Goal: Find specific page/section: Find specific page/section

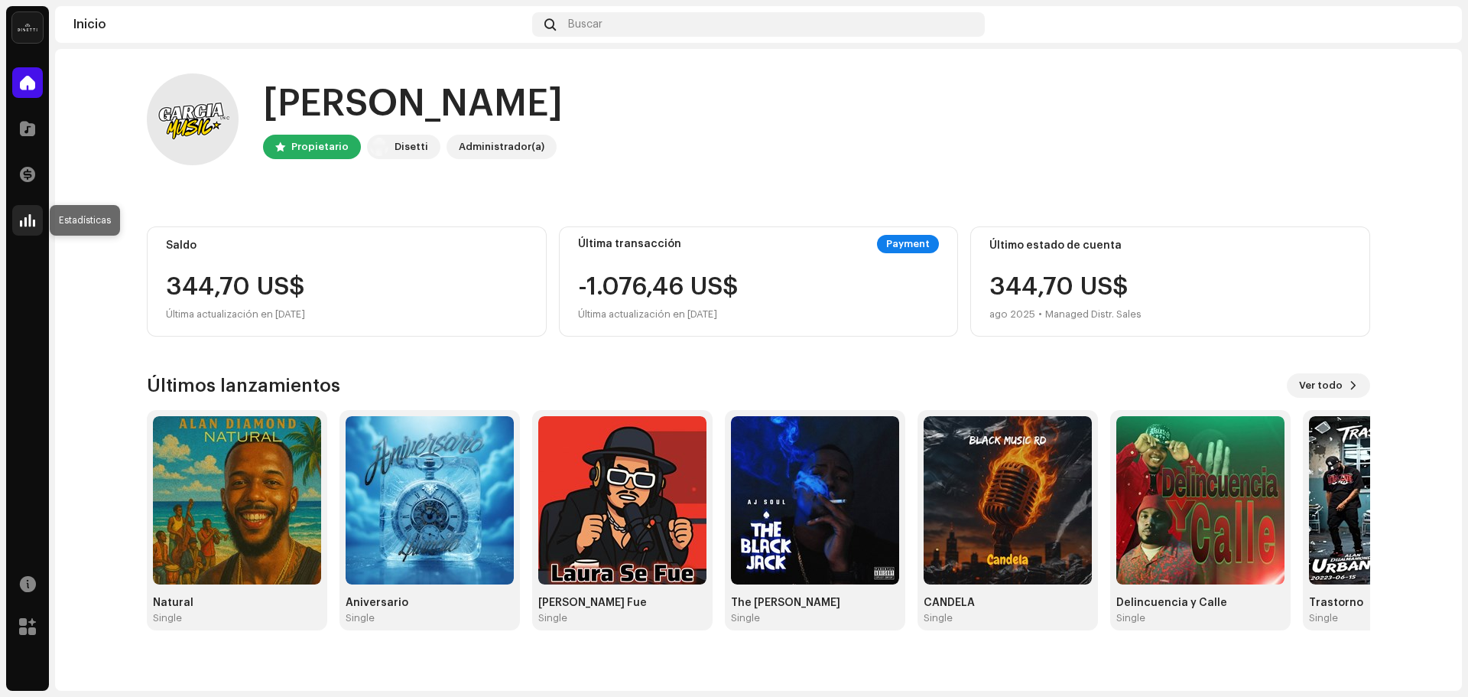
click at [15, 226] on div at bounding box center [27, 220] width 31 height 31
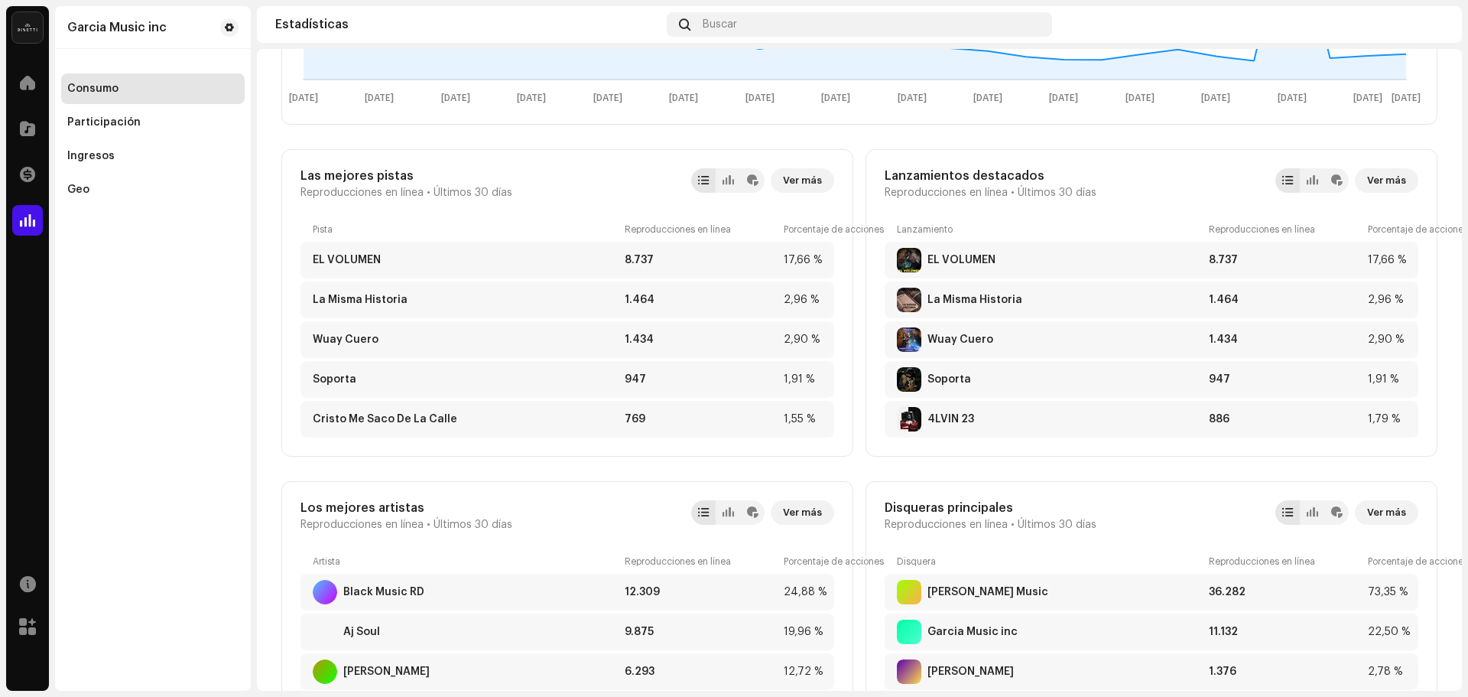
scroll to position [297, 0]
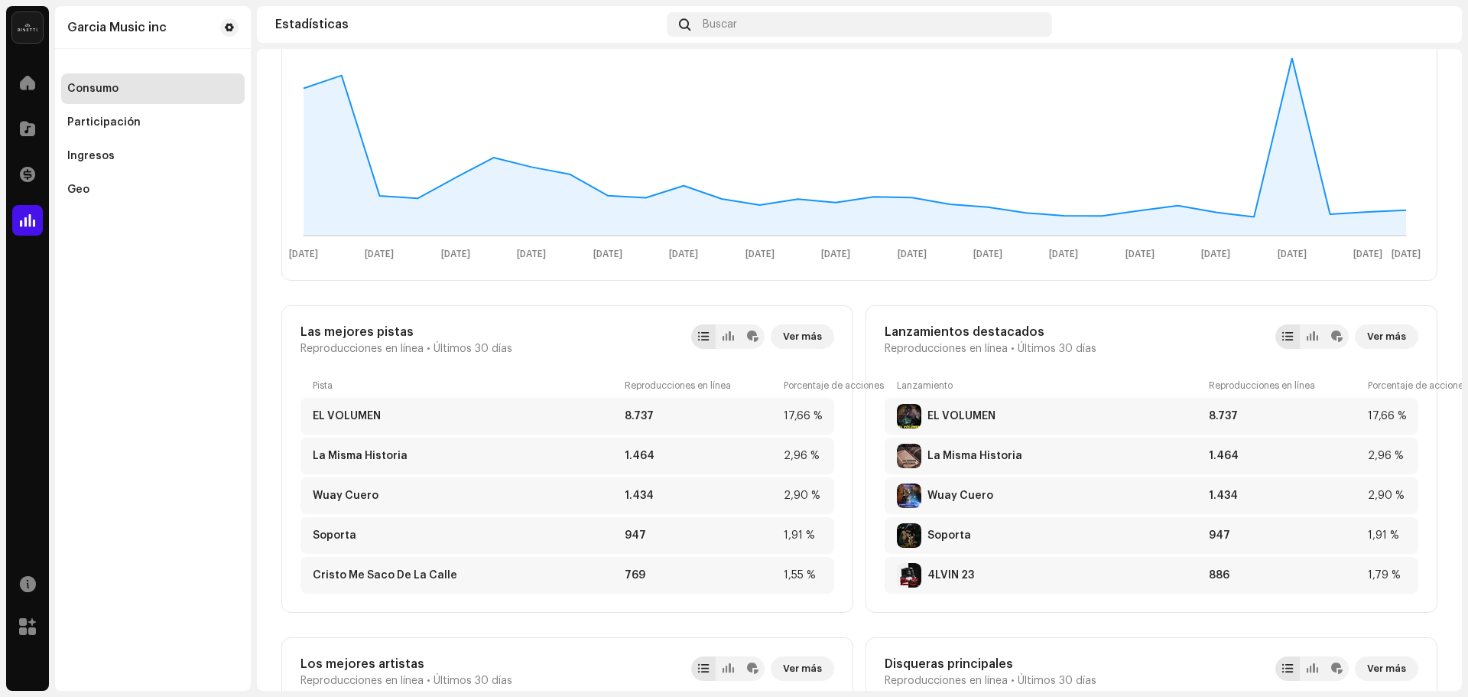
click at [60, 186] on div "Consumo Participación Ingresos Geo" at bounding box center [153, 130] width 196 height 150
click at [77, 189] on div "Geo" at bounding box center [78, 190] width 22 height 12
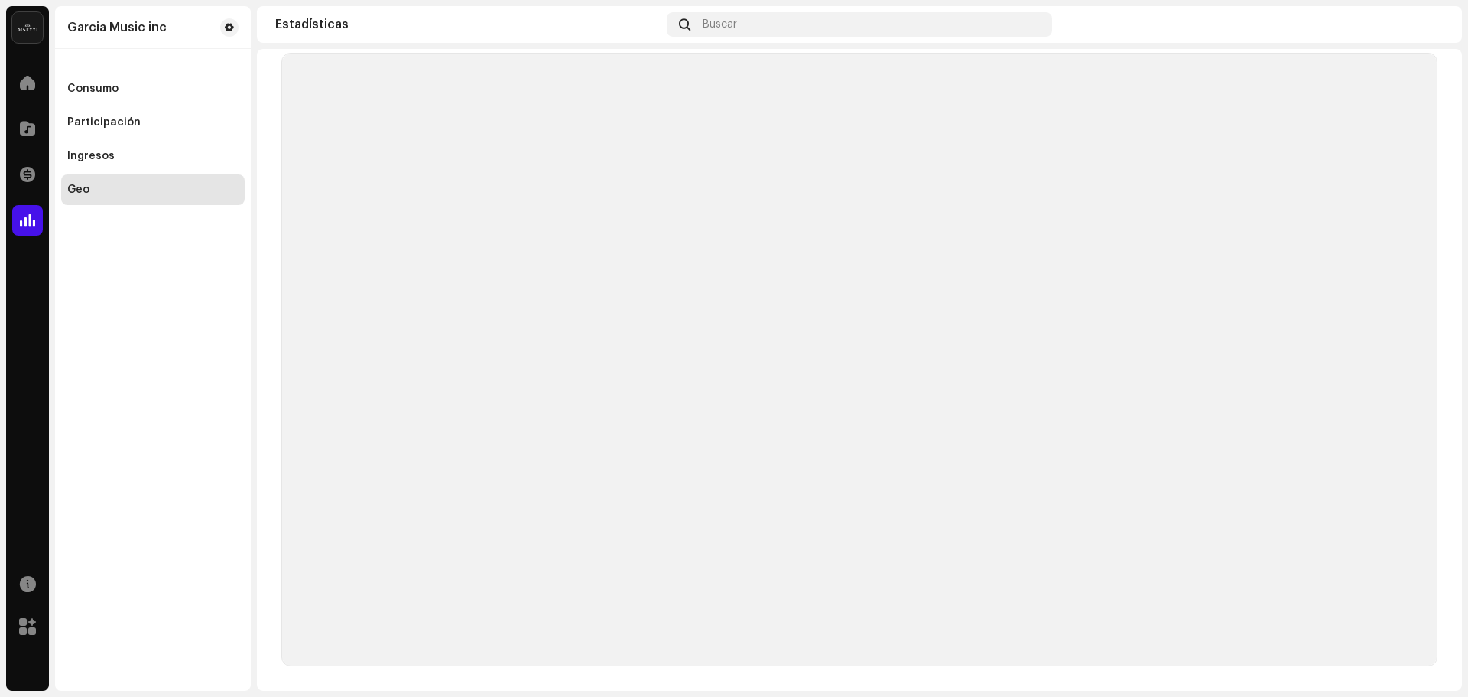
scroll to position [6, 0]
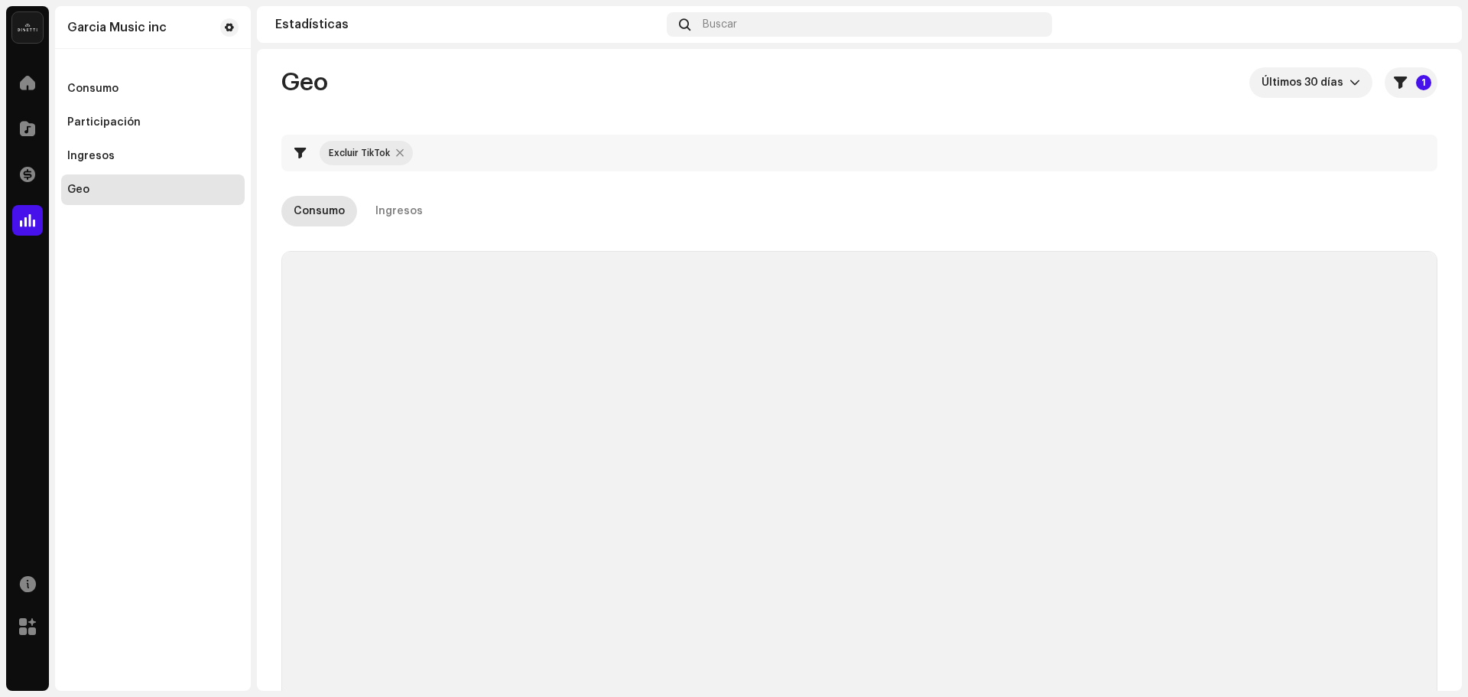
checkbox input "true"
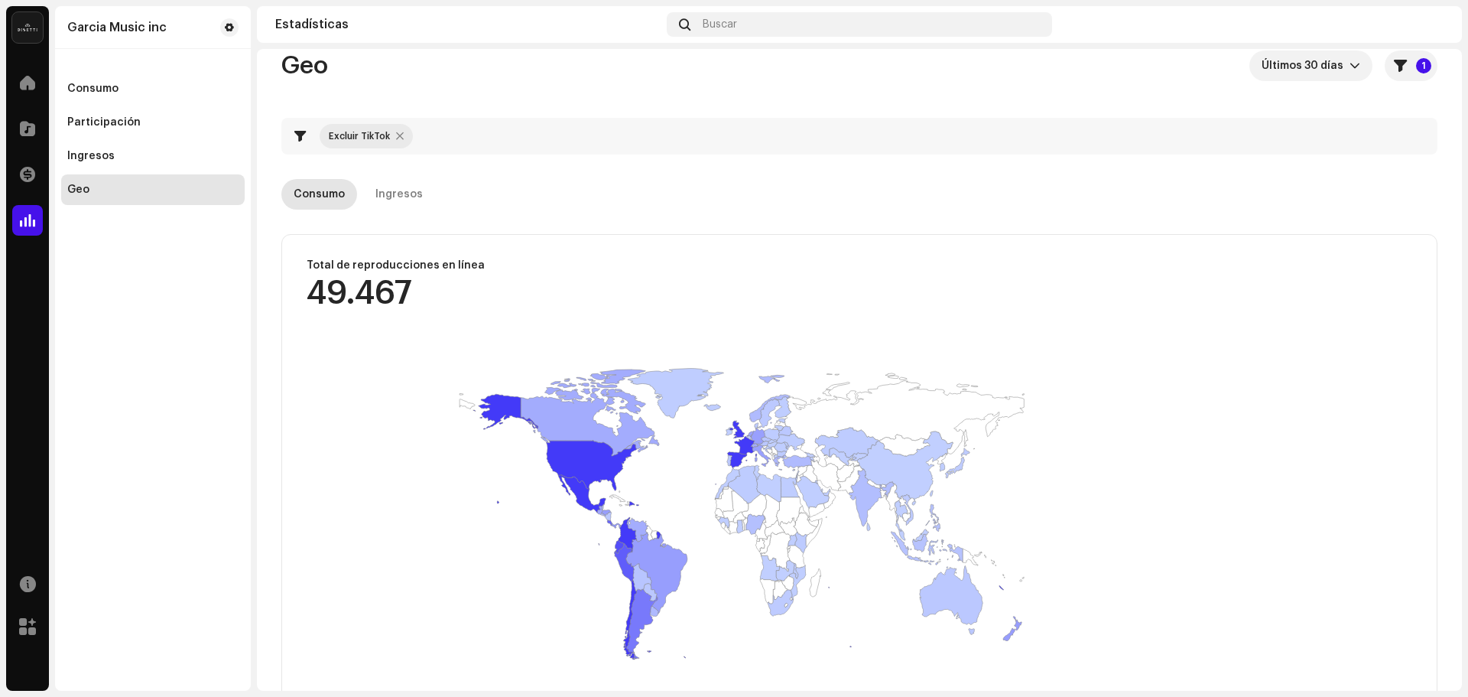
scroll to position [0, 0]
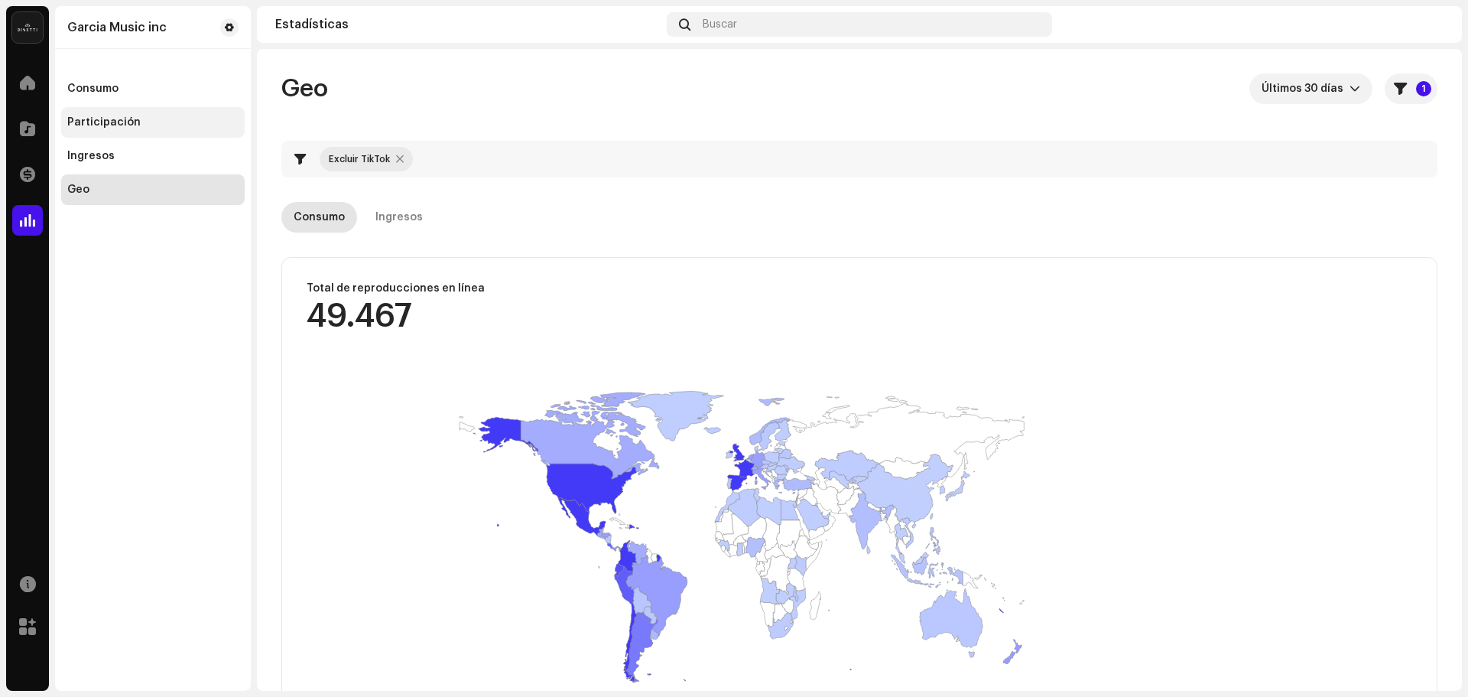
click at [119, 113] on div "Participación" at bounding box center [153, 122] width 184 height 31
